Goal: Task Accomplishment & Management: Use online tool/utility

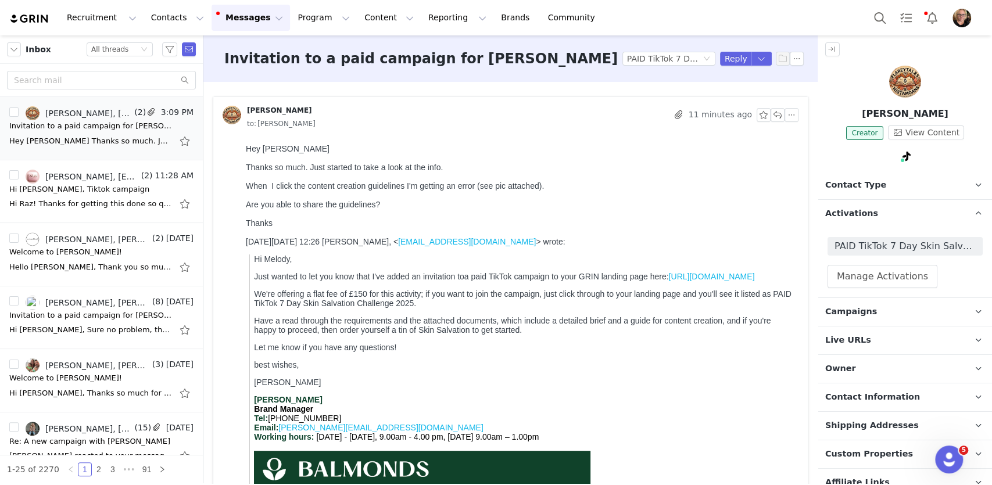
click at [233, 19] on button "Messages Messages" at bounding box center [250, 18] width 78 height 26
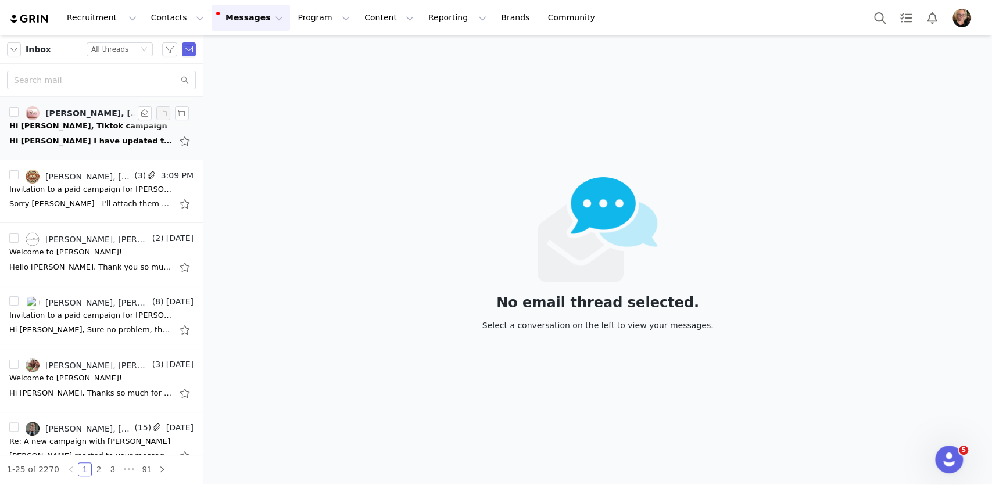
click at [96, 132] on div "Hi Lucy I have updated the video and have uploaded. I am not a TikTok affiliate…" at bounding box center [101, 141] width 184 height 19
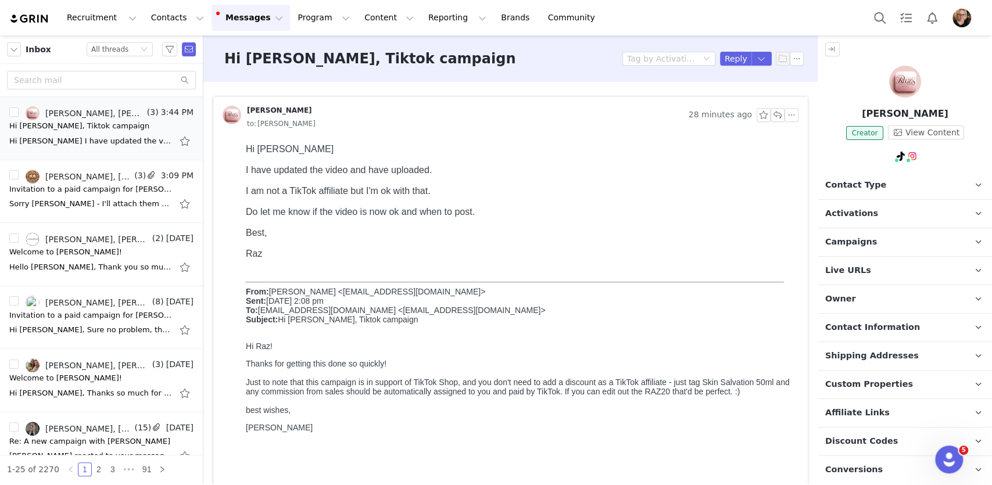
click at [907, 209] on p "Activations" at bounding box center [891, 214] width 146 height 28
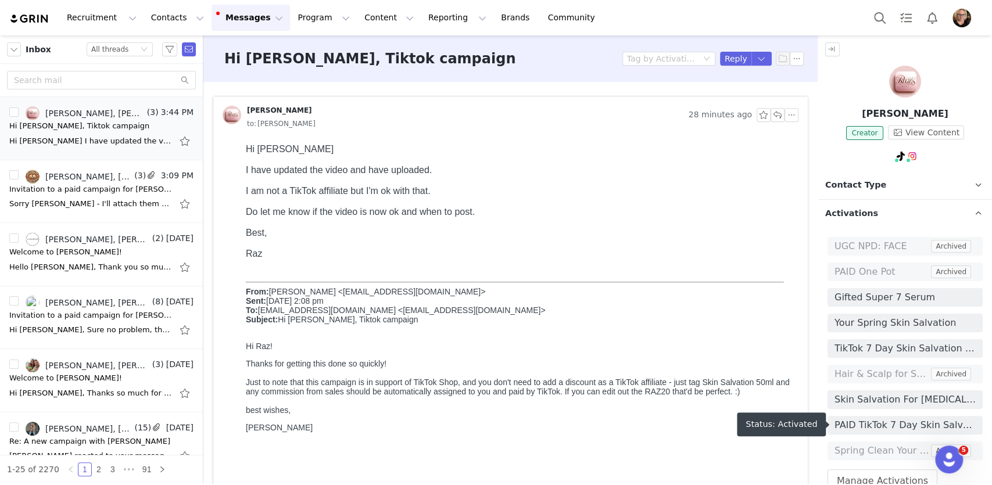
click at [879, 422] on span "PAID TikTok 7 Day Skin Salvation Challenge 2025" at bounding box center [904, 425] width 141 height 14
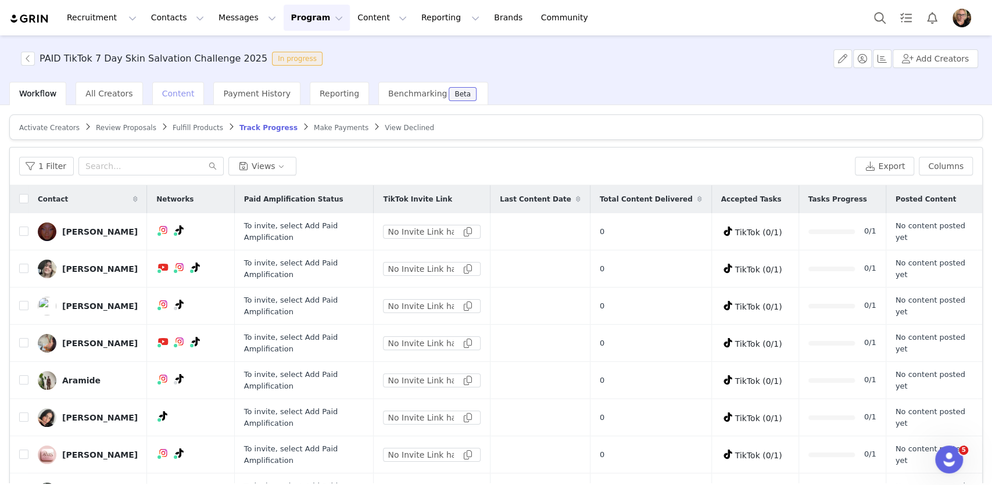
click at [169, 94] on span "Content" at bounding box center [178, 93] width 33 height 9
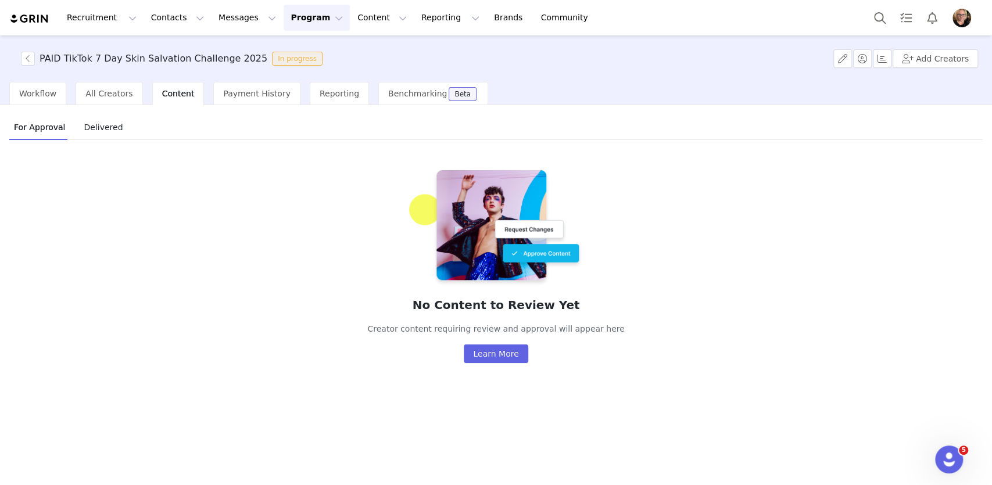
click at [97, 131] on span "Delivered" at bounding box center [103, 127] width 48 height 19
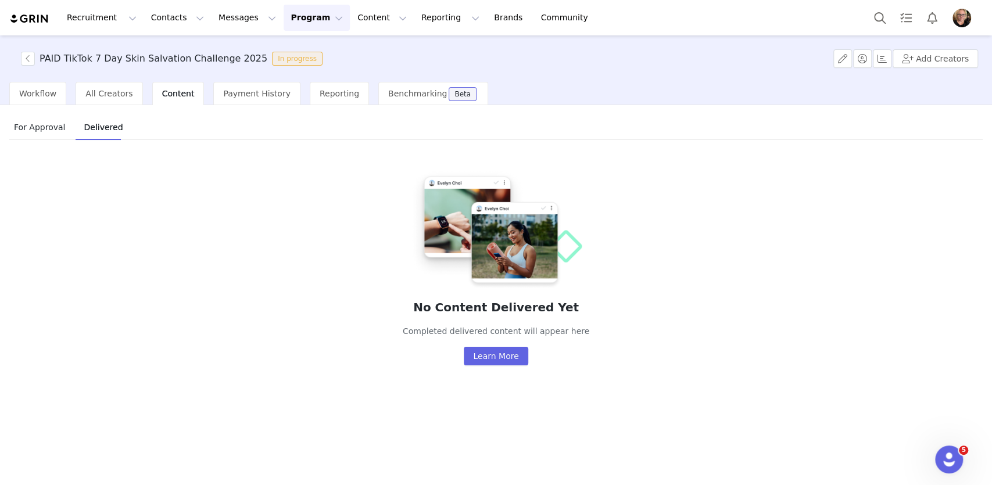
click at [39, 131] on span "For Approval" at bounding box center [39, 127] width 60 height 19
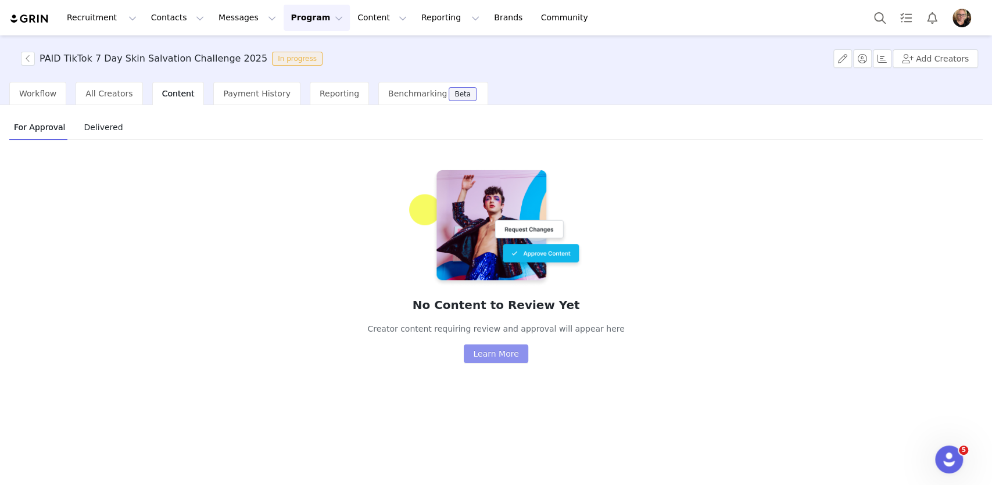
click at [497, 358] on button "Learn More" at bounding box center [496, 353] width 64 height 19
click at [298, 15] on button "Program Program" at bounding box center [316, 18] width 66 height 26
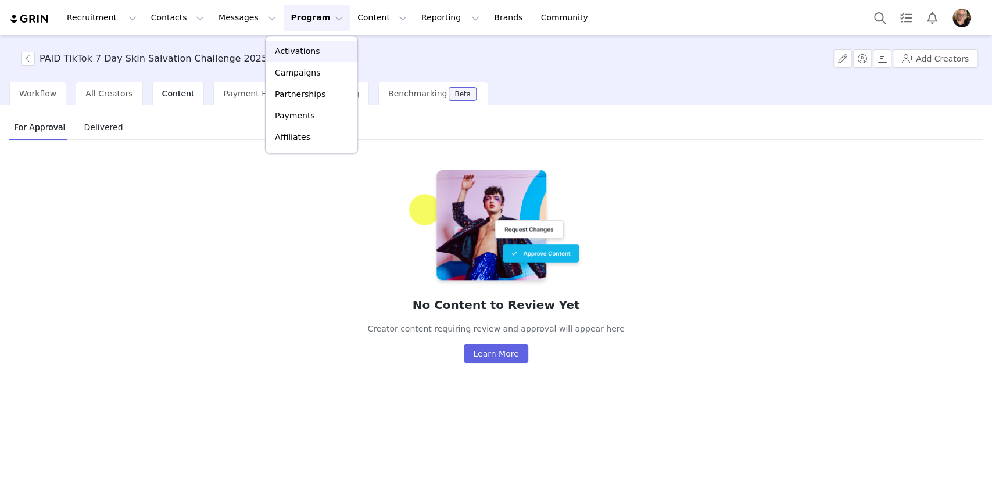
click at [299, 49] on p "Activations" at bounding box center [297, 51] width 45 height 12
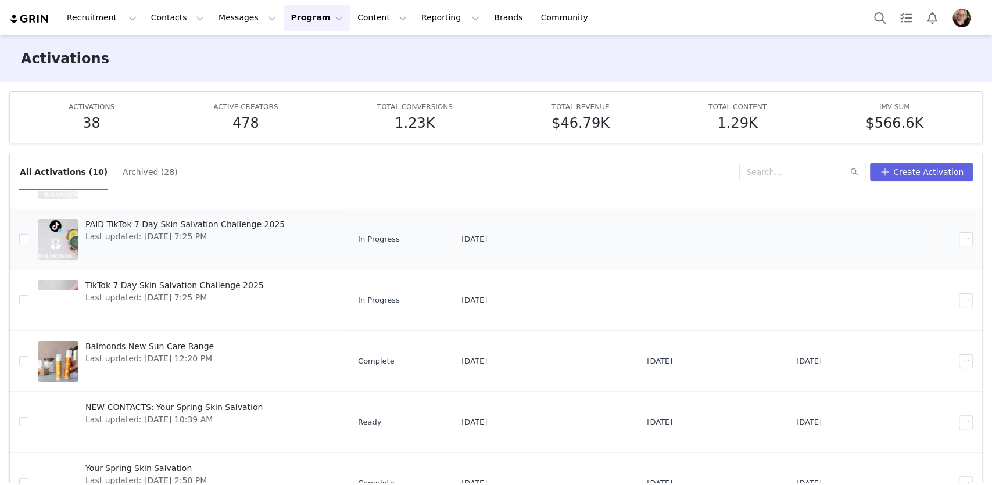
scroll to position [156, 0]
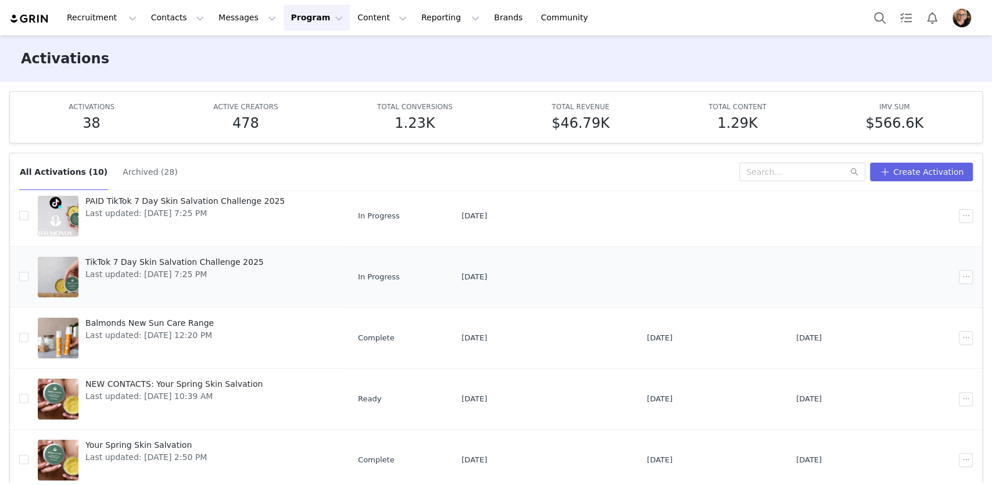
click at [206, 261] on span "TikTok 7 Day Skin Salvation Challenge 2025" at bounding box center [174, 262] width 178 height 12
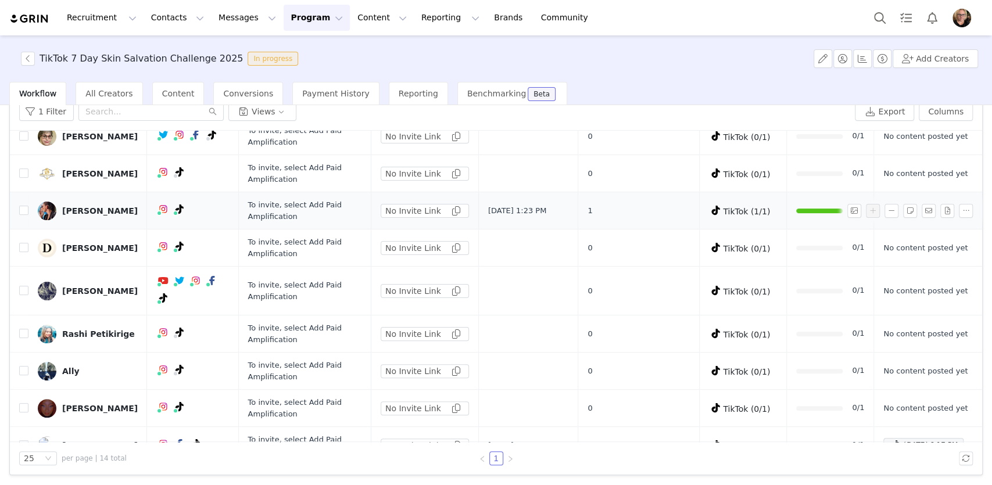
scroll to position [256, 0]
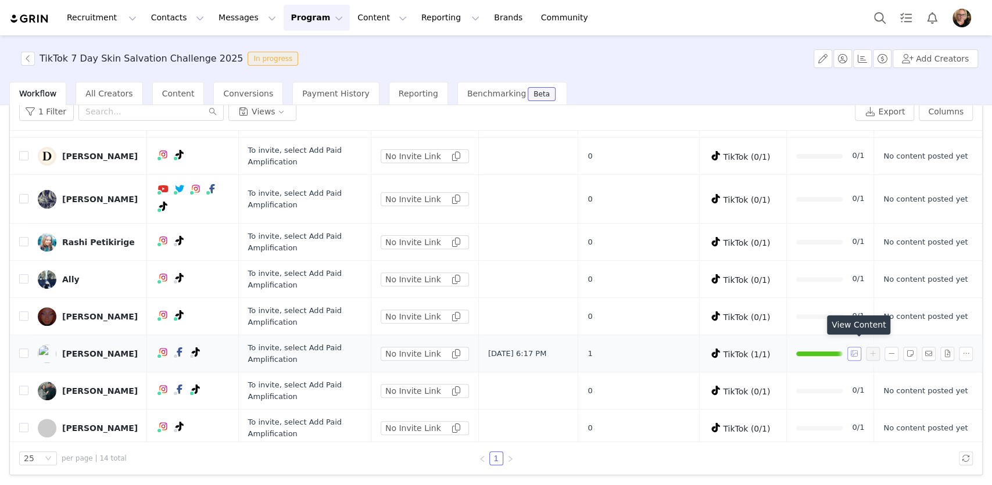
click at [854, 352] on button "button" at bounding box center [854, 354] width 14 height 14
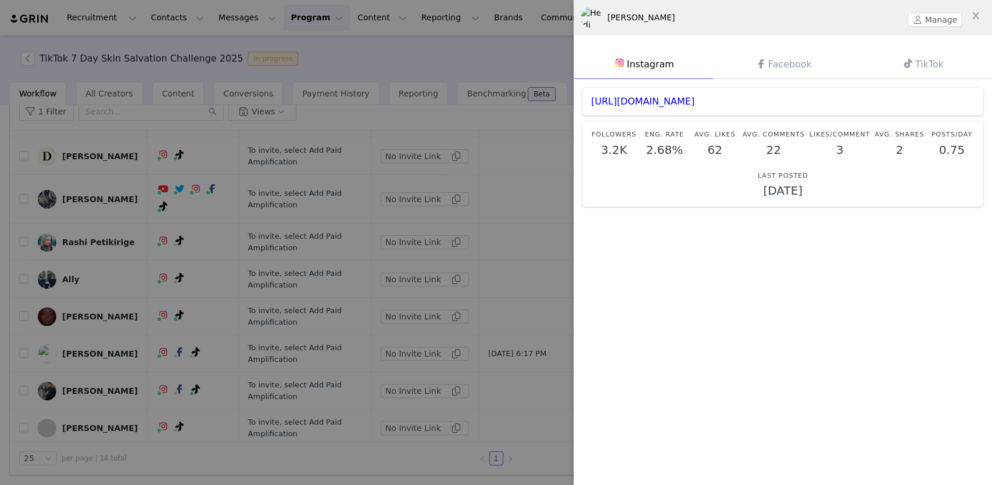
click at [918, 70] on link "TikTok" at bounding box center [921, 64] width 139 height 30
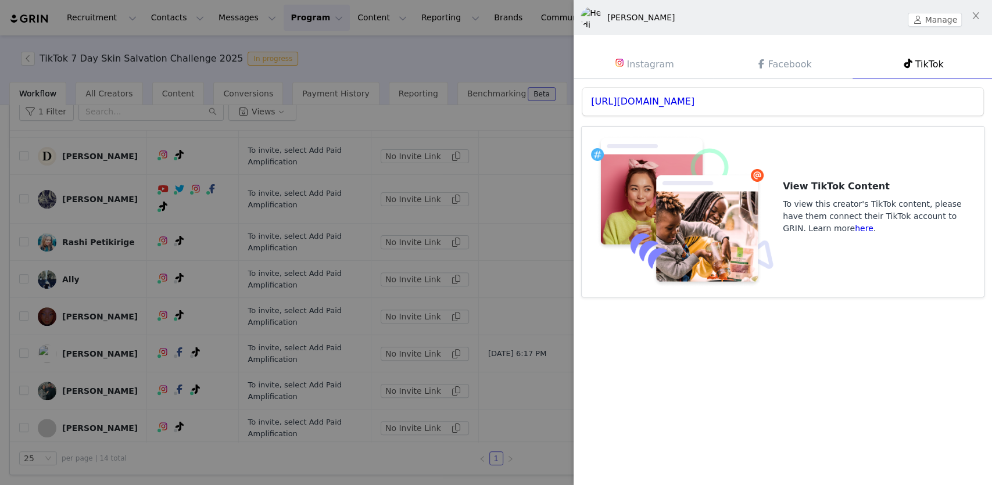
click at [646, 63] on link "Instagram" at bounding box center [642, 64] width 139 height 30
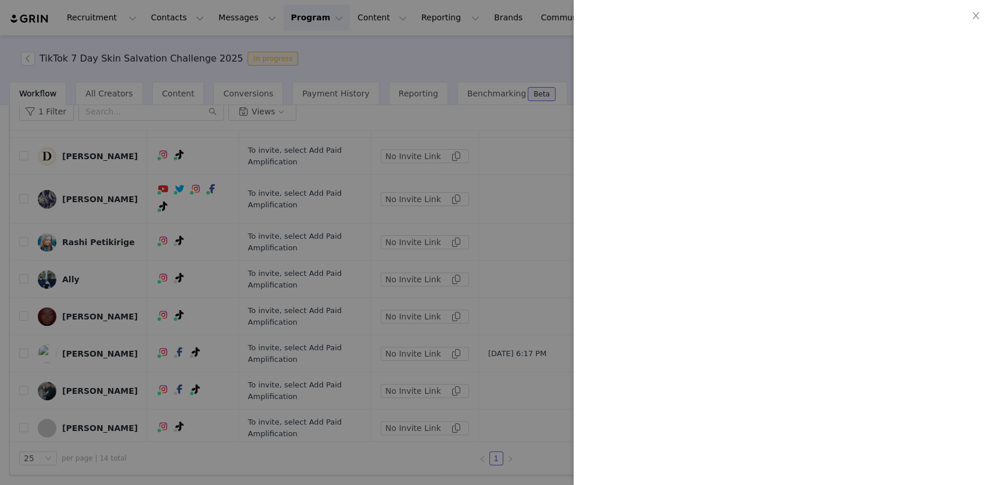
scroll to position [0, 0]
click at [519, 424] on div at bounding box center [496, 242] width 992 height 485
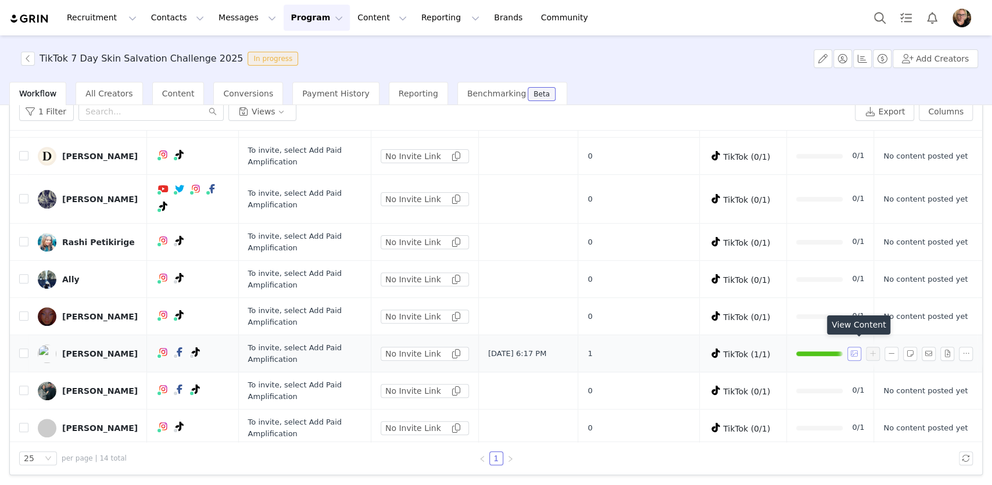
click at [857, 350] on button "button" at bounding box center [854, 354] width 14 height 14
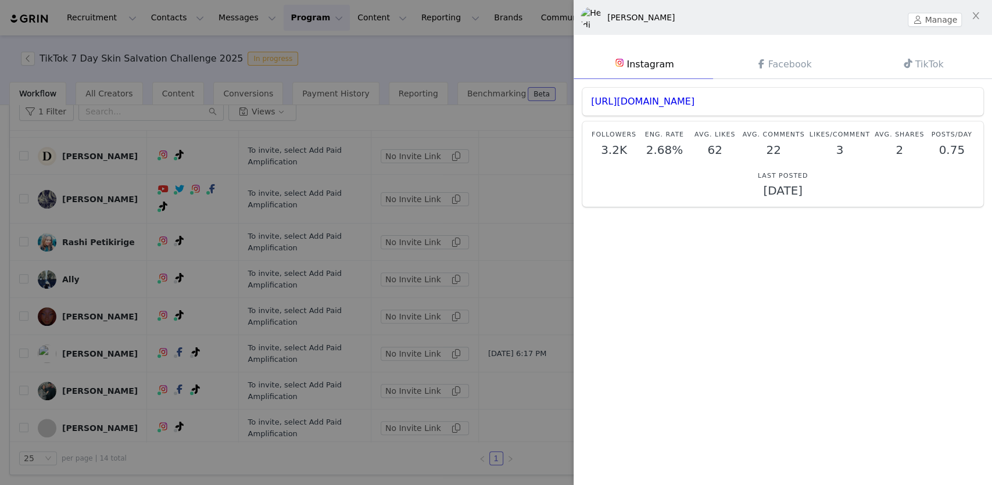
click at [917, 64] on link "TikTok" at bounding box center [921, 64] width 139 height 30
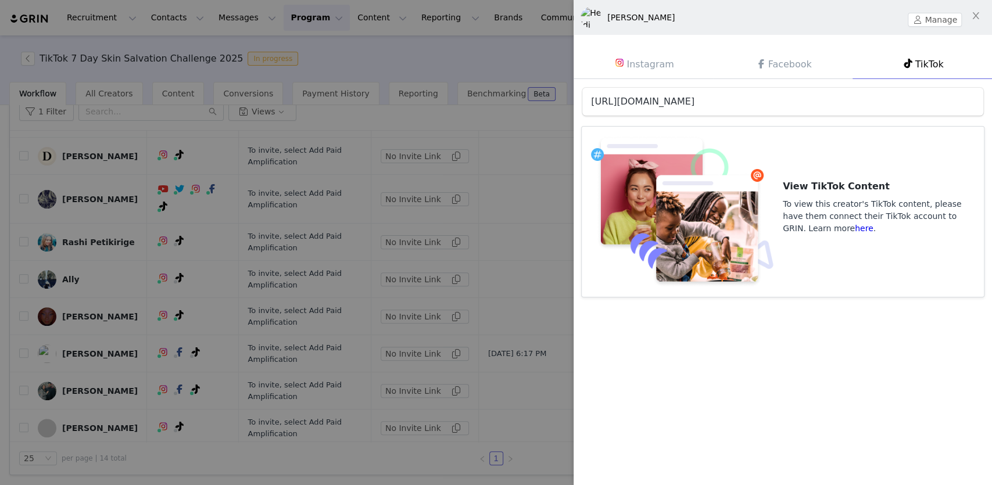
click at [694, 101] on link "https://www.tiktok.com/@Cariadsbeauty" at bounding box center [642, 101] width 103 height 11
click at [407, 55] on div at bounding box center [496, 242] width 992 height 485
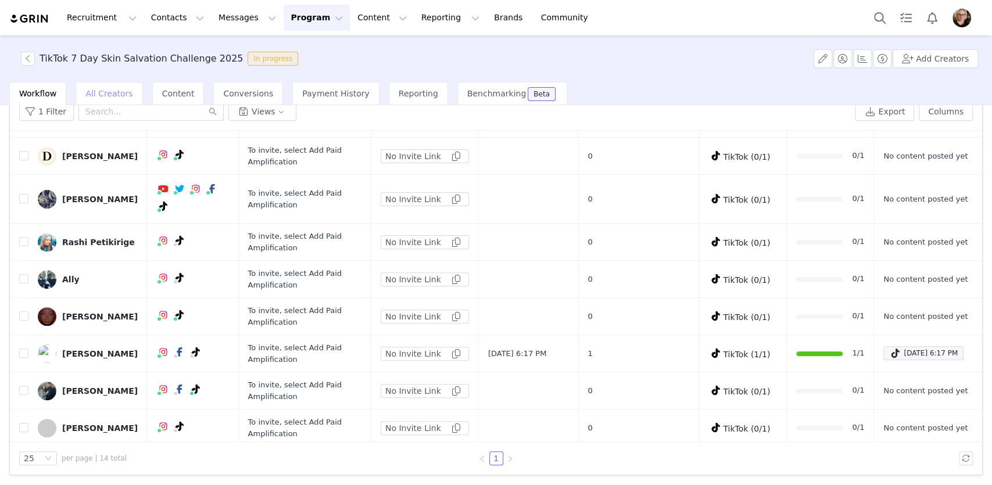
click at [115, 92] on span "All Creators" at bounding box center [108, 93] width 47 height 9
